Goal: Navigation & Orientation: Find specific page/section

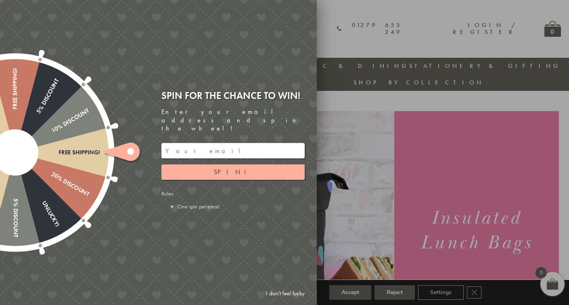
click at [204, 143] on input "email" at bounding box center [232, 150] width 143 height 15
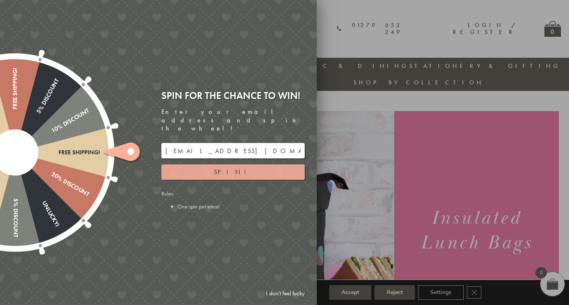
click at [267, 164] on button "Spin!" at bounding box center [232, 171] width 143 height 15
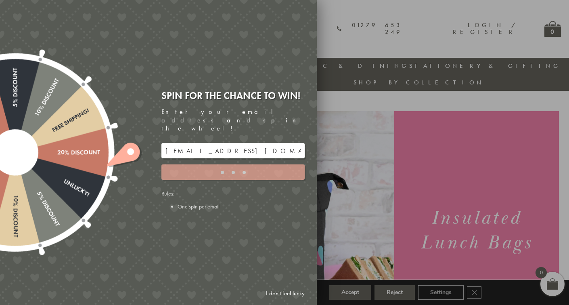
type input "9C8YT5M3"
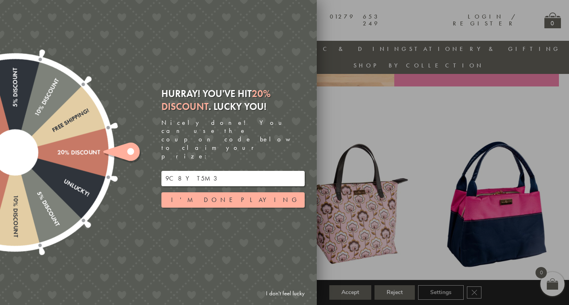
scroll to position [249, 0]
click at [382, 113] on div at bounding box center [284, 152] width 569 height 305
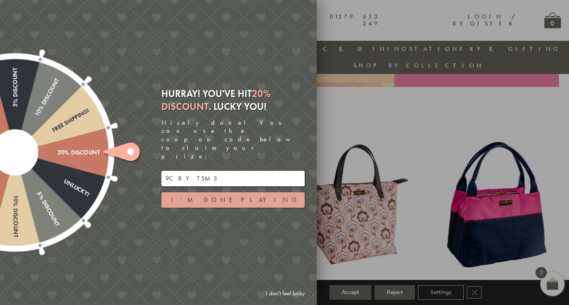
click at [277, 192] on button "I'm done playing" at bounding box center [232, 199] width 143 height 15
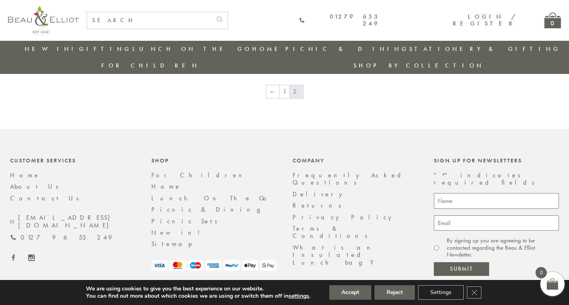
scroll to position [759, 0]
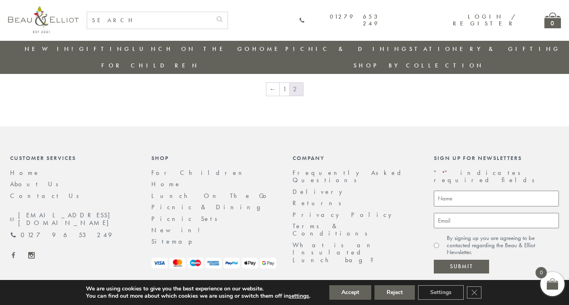
click at [293, 83] on span "2" at bounding box center [296, 89] width 13 height 13
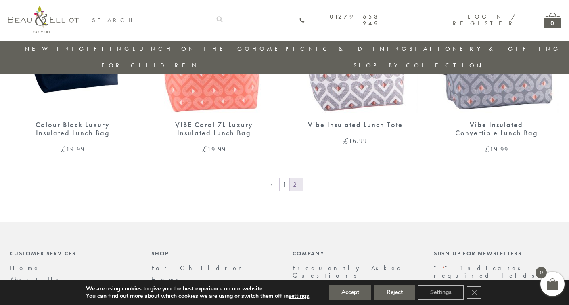
scroll to position [667, 0]
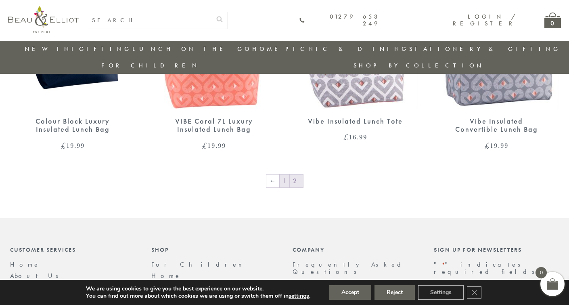
click at [284, 174] on link "1" at bounding box center [285, 180] width 10 height 13
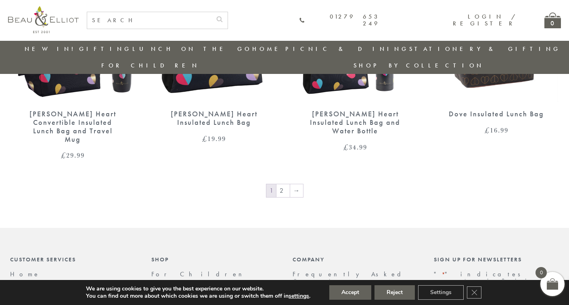
scroll to position [1408, 0]
